Goal: Task Accomplishment & Management: Complete application form

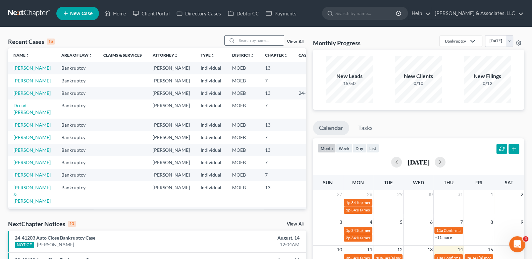
click at [246, 36] on input "search" at bounding box center [260, 41] width 47 height 10
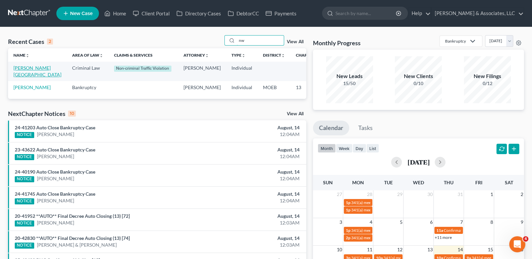
type input "nw"
click at [21, 75] on link "[PERSON_NAME][GEOGRAPHIC_DATA]" at bounding box center [37, 71] width 48 height 12
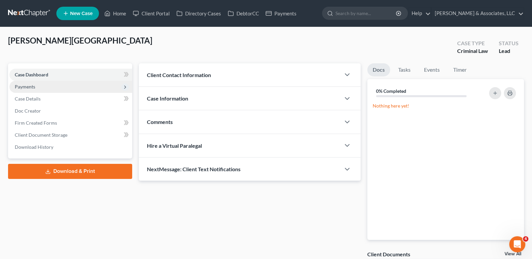
click at [35, 87] on span "Payments" at bounding box center [25, 87] width 20 height 6
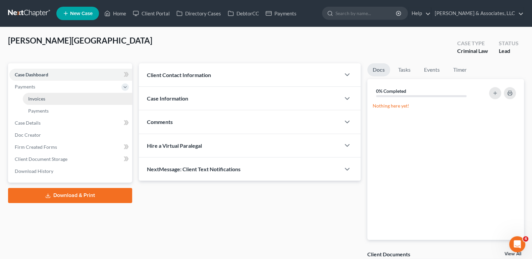
click at [32, 101] on span "Invoices" at bounding box center [36, 99] width 17 height 6
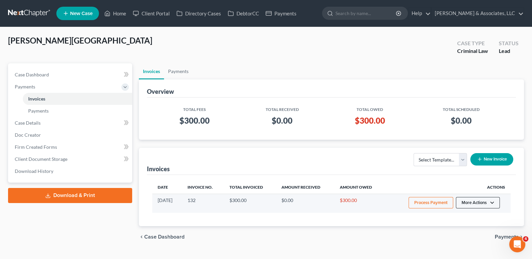
click at [491, 202] on button "More Actions" at bounding box center [478, 202] width 44 height 11
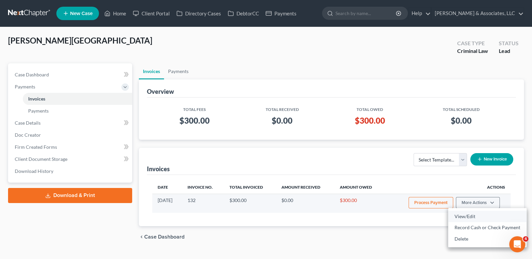
click at [469, 217] on link "View/Edit" at bounding box center [487, 216] width 79 height 11
select select "0"
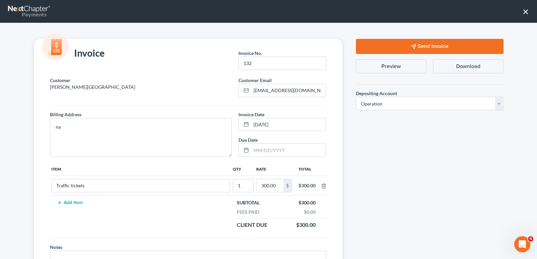
click at [8, 137] on div "Invoice Invoice No. * 132 Customer [PERSON_NAME] Customer Email * [EMAIL_ADDRES…" at bounding box center [268, 141] width 537 height 237
click at [527, 14] on button "×" at bounding box center [526, 11] width 6 height 11
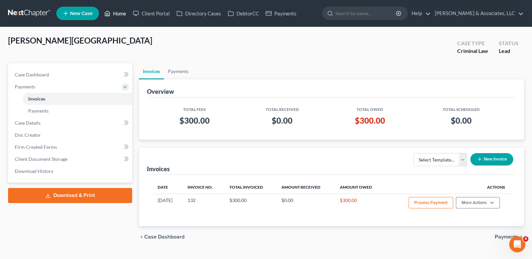
click at [108, 12] on icon at bounding box center [107, 13] width 6 height 8
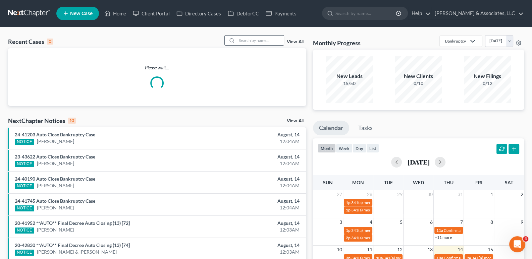
click at [234, 38] on icon at bounding box center [231, 40] width 5 height 5
click at [245, 40] on input "search" at bounding box center [260, 41] width 47 height 10
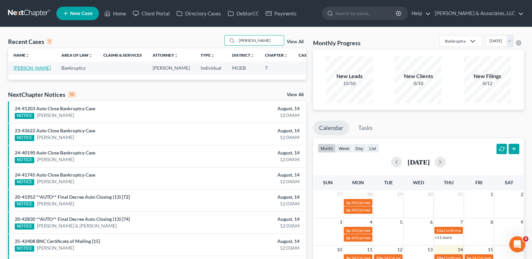
type input "[PERSON_NAME]"
click at [20, 71] on link "[PERSON_NAME]" at bounding box center [31, 68] width 37 height 6
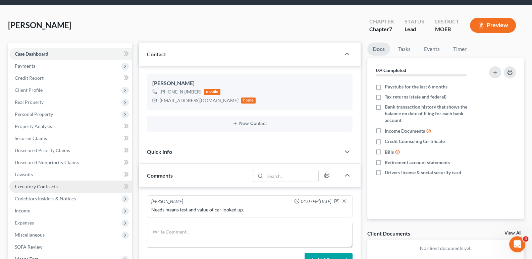
scroll to position [33, 0]
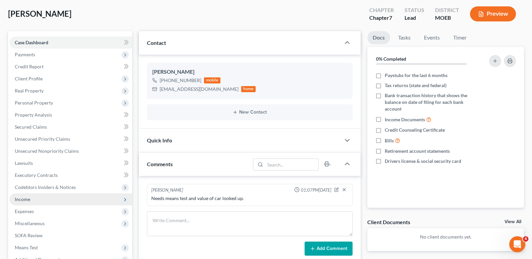
click at [29, 197] on span "Income" at bounding box center [22, 200] width 15 height 6
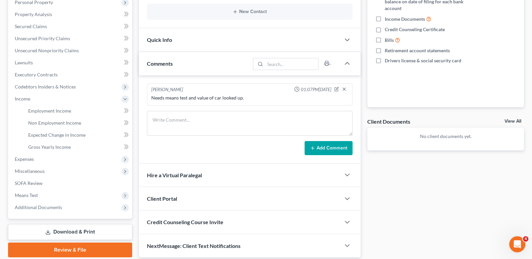
scroll to position [157, 0]
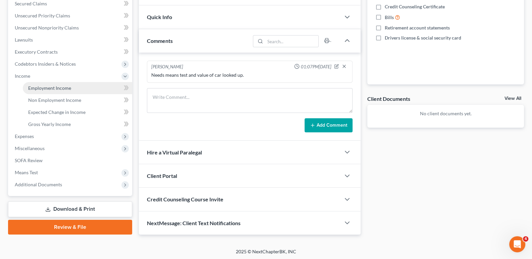
click at [48, 90] on span "Employment Income" at bounding box center [49, 88] width 43 height 6
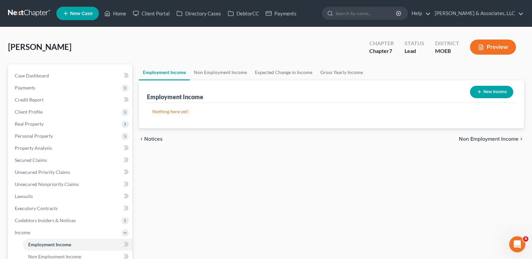
click at [490, 90] on button "New Income" at bounding box center [491, 92] width 43 height 12
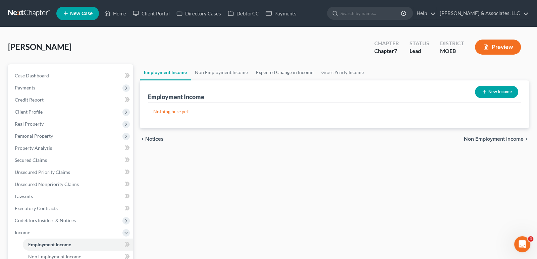
select select "0"
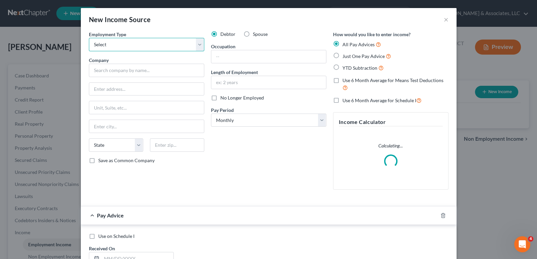
click at [115, 43] on select "Select Full or [DEMOGRAPHIC_DATA] Employment Self Employment" at bounding box center [146, 44] width 115 height 13
select select "0"
click at [89, 38] on select "Select Full or [DEMOGRAPHIC_DATA] Employment Self Employment" at bounding box center [146, 44] width 115 height 13
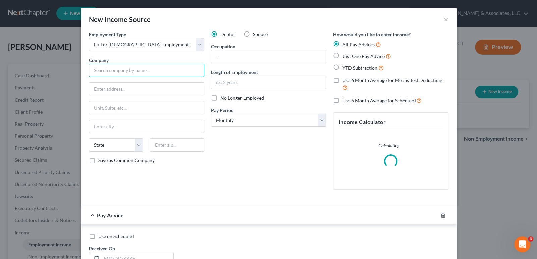
click at [115, 72] on input "text" at bounding box center [146, 70] width 115 height 13
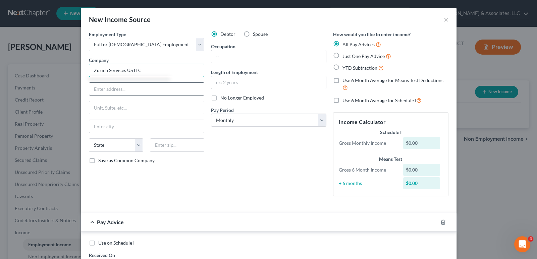
type input "Zurich Services US LLC"
drag, startPoint x: 105, startPoint y: 90, endPoint x: 97, endPoint y: 85, distance: 10.1
click at [105, 90] on input "text" at bounding box center [146, 89] width 115 height 13
type input "[STREET_ADDRESS]"
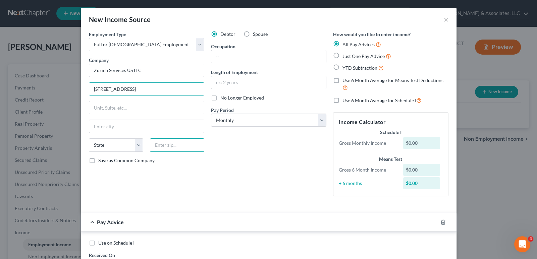
click at [168, 141] on input "text" at bounding box center [177, 145] width 54 height 13
type input "60196"
click at [186, 200] on div "Employment Type * Select Full or [DEMOGRAPHIC_DATA] Employment Self Employment …" at bounding box center [147, 116] width 122 height 171
type input "[GEOGRAPHIC_DATA]"
select select "14"
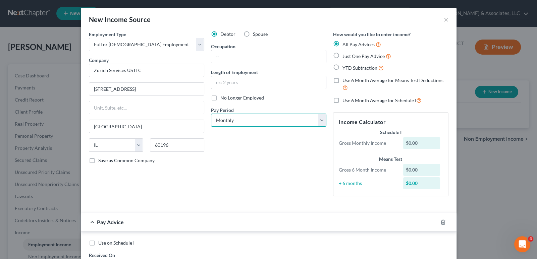
click at [224, 117] on select "Select Monthly Twice Monthly Every Other Week Weekly" at bounding box center [268, 120] width 115 height 13
select select "1"
click at [211, 114] on select "Select Monthly Twice Monthly Every Other Week Weekly" at bounding box center [268, 120] width 115 height 13
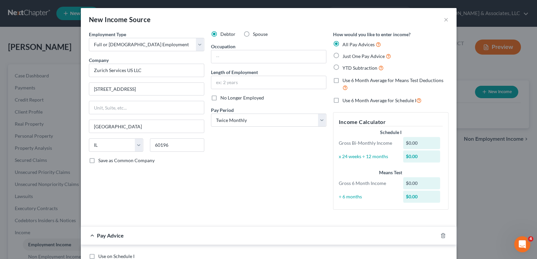
drag, startPoint x: 334, startPoint y: 68, endPoint x: 333, endPoint y: 81, distance: 12.4
click at [343, 68] on label "YTD Subtraction" at bounding box center [363, 68] width 41 height 8
click at [345, 68] on input "YTD Subtraction" at bounding box center [347, 66] width 4 height 4
radio input "true"
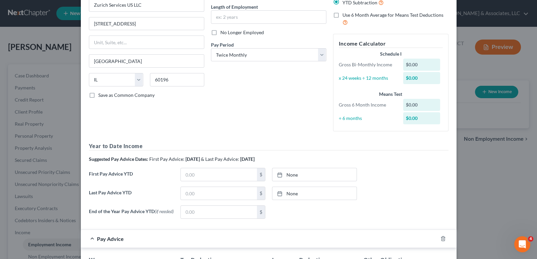
scroll to position [67, 0]
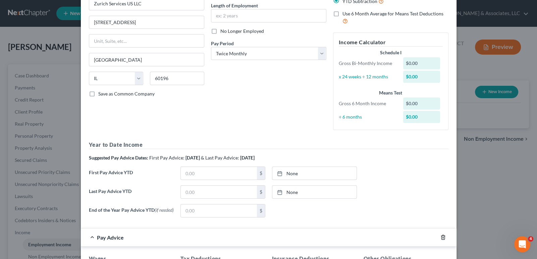
click at [441, 237] on icon "button" at bounding box center [443, 237] width 5 height 5
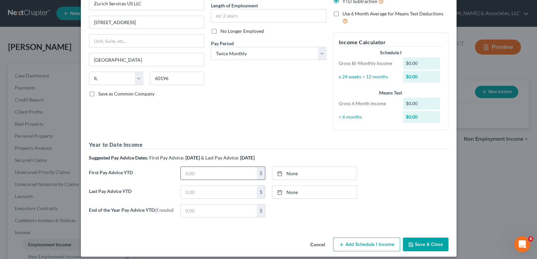
click at [186, 175] on input "text" at bounding box center [219, 173] width 76 height 13
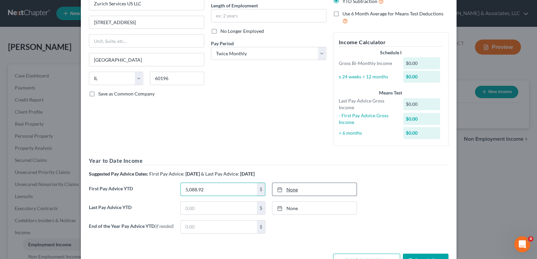
type input "5,088.92"
click at [279, 192] on icon at bounding box center [279, 189] width 5 height 5
type input "[DATE]"
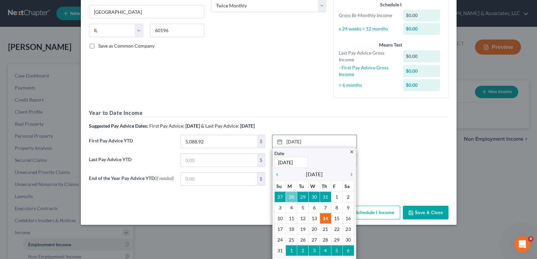
scroll to position [123, 0]
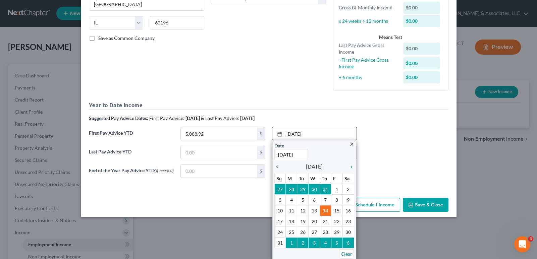
click at [275, 167] on icon "chevron_left" at bounding box center [279, 166] width 9 height 5
click at [275, 160] on input "[DATE]" at bounding box center [292, 154] width 34 height 11
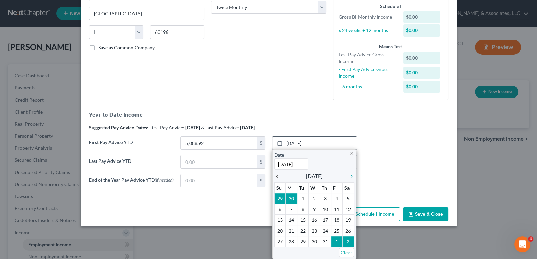
scroll to position [112, 0]
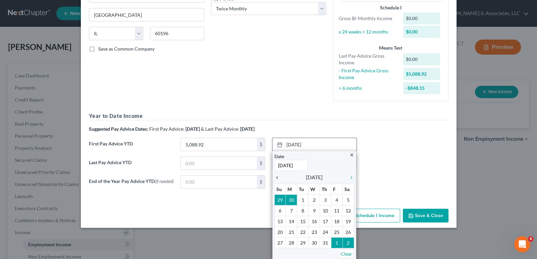
click at [275, 177] on icon "chevron_left" at bounding box center [279, 177] width 9 height 5
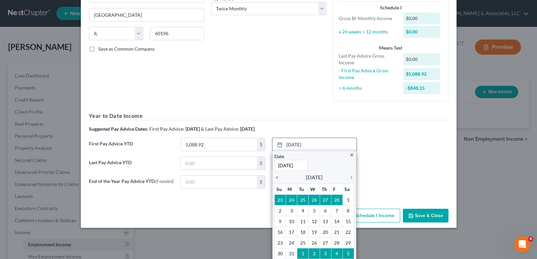
click at [275, 177] on icon "chevron_left" at bounding box center [279, 177] width 9 height 5
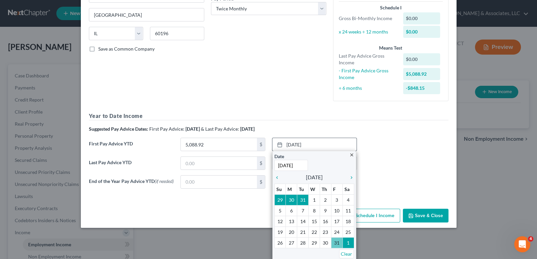
scroll to position [89, 0]
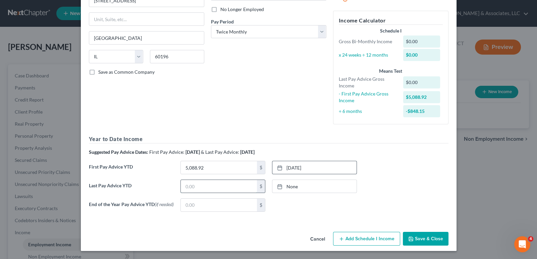
click at [189, 187] on input "text" at bounding box center [219, 186] width 76 height 13
type input "37,455.22"
type input "[DATE]"
click at [275, 188] on link "None" at bounding box center [315, 186] width 84 height 13
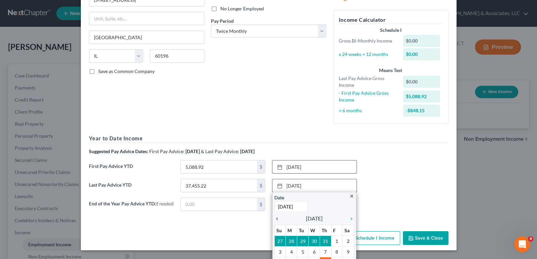
click at [275, 219] on icon "chevron_left" at bounding box center [279, 219] width 9 height 5
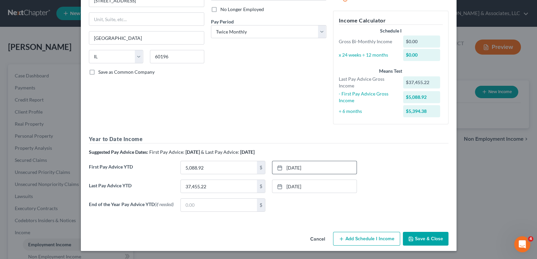
click at [420, 235] on button "Save & Close" at bounding box center [426, 239] width 46 height 14
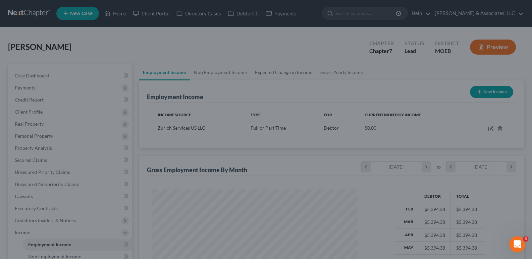
scroll to position [335556, 335459]
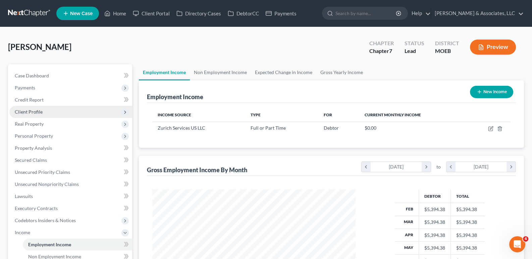
click at [32, 110] on span "Client Profile" at bounding box center [29, 112] width 28 height 6
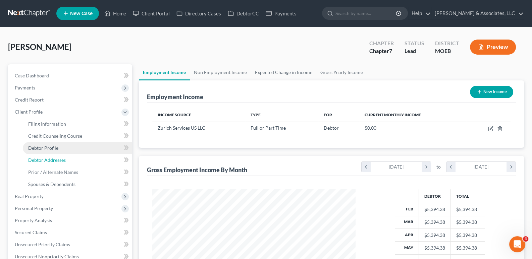
drag, startPoint x: 47, startPoint y: 159, endPoint x: 63, endPoint y: 152, distance: 17.0
click at [48, 159] on span "Debtor Addresses" at bounding box center [47, 160] width 38 height 6
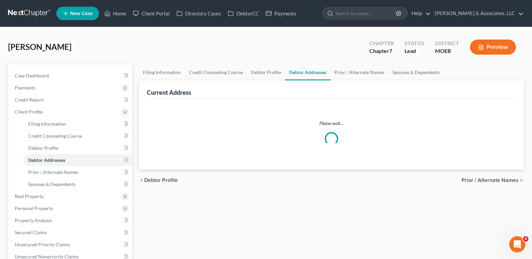
select select "0"
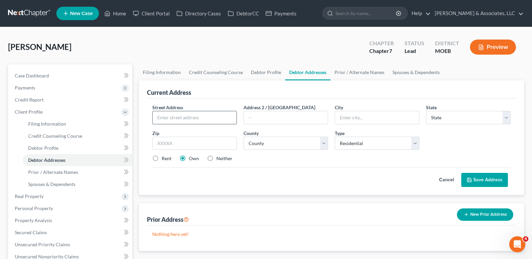
click at [162, 111] on input "text" at bounding box center [195, 117] width 84 height 13
type input "[GEOGRAPHIC_DATA]"
click at [384, 118] on input "text" at bounding box center [377, 117] width 84 height 13
click at [183, 143] on input "text" at bounding box center [194, 143] width 85 height 13
type input "63138"
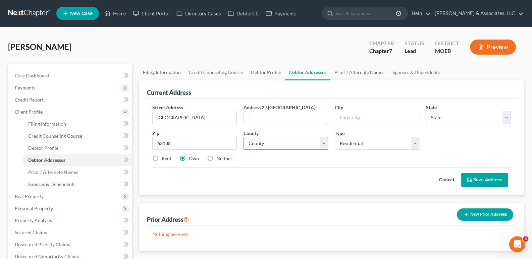
click at [284, 145] on select "County" at bounding box center [286, 143] width 85 height 13
type input "Saint Louis"
select select "26"
select select "100"
click at [244, 137] on select "County [GEOGRAPHIC_DATA] [GEOGRAPHIC_DATA] [GEOGRAPHIC_DATA] [GEOGRAPHIC_DATA] …" at bounding box center [286, 143] width 85 height 13
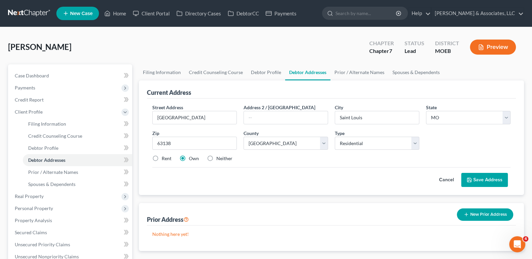
click at [277, 170] on div "Cancel Save Address" at bounding box center [331, 178] width 359 height 20
click at [484, 179] on button "Save Address" at bounding box center [485, 180] width 47 height 14
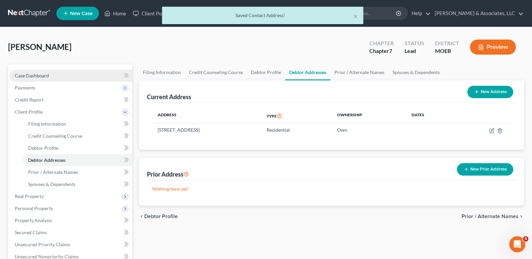
click at [39, 73] on span "Case Dashboard" at bounding box center [32, 76] width 34 height 6
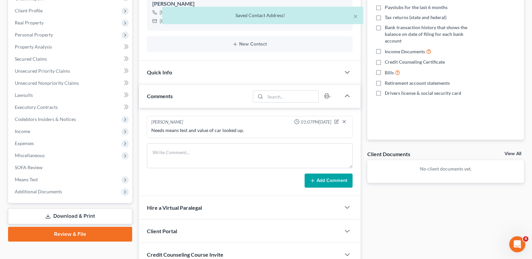
scroll to position [157, 0]
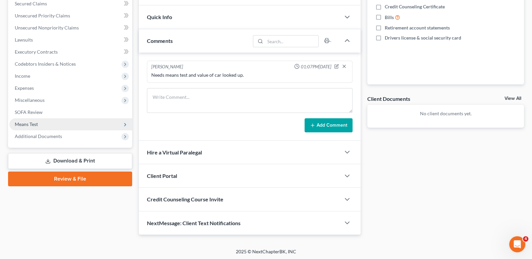
click at [28, 125] on span "Means Test" at bounding box center [26, 125] width 23 height 6
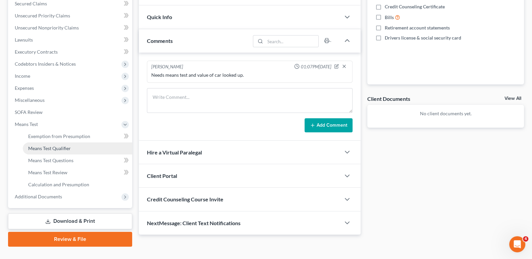
click at [37, 146] on span "Means Test Qualifier" at bounding box center [49, 149] width 43 height 6
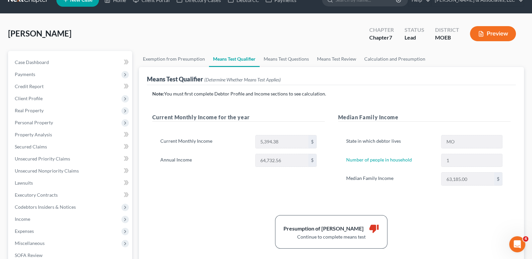
scroll to position [33, 0]
